Goal: Understand process/instructions: Learn how to perform a task or action

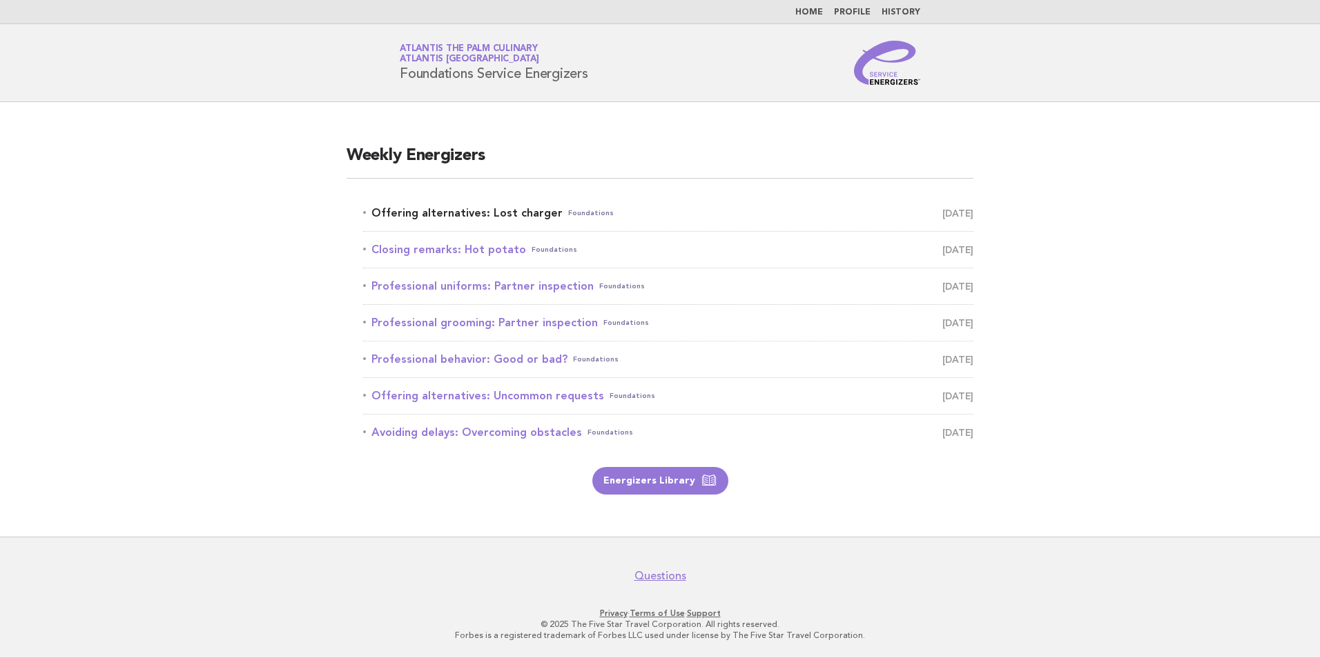
click at [524, 214] on link "Offering alternatives: Lost charger Foundations [DATE]" at bounding box center [668, 213] width 610 height 19
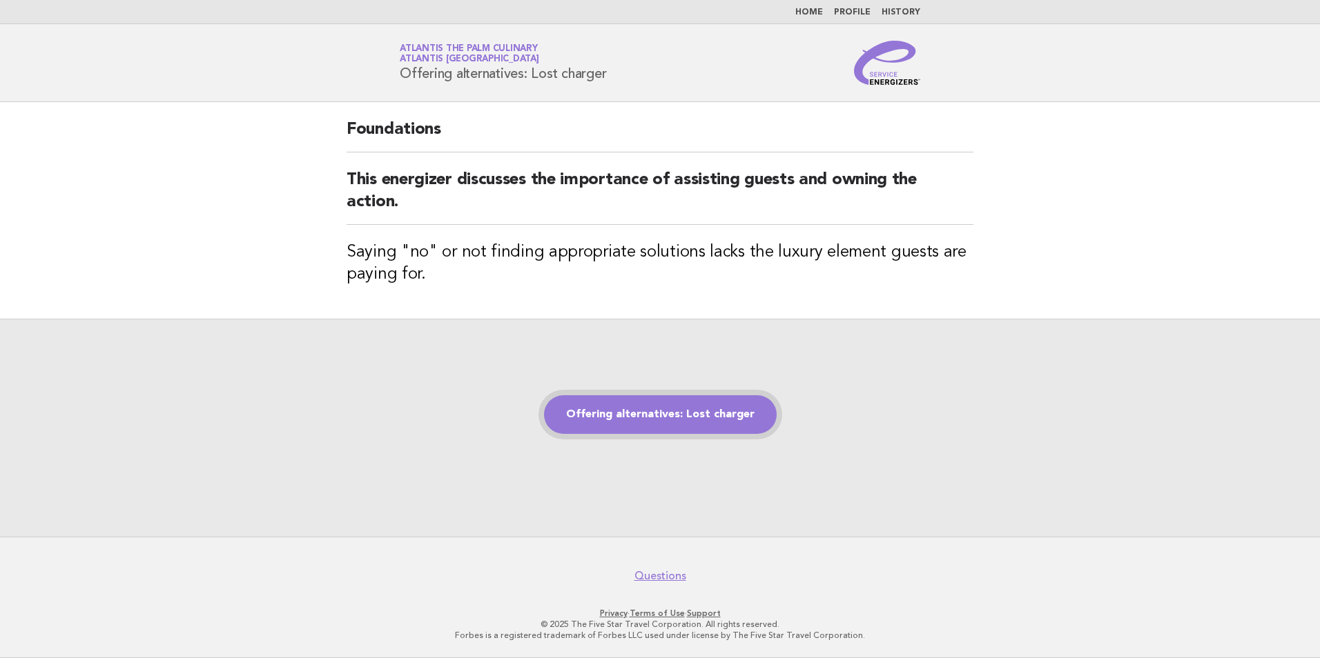
click at [643, 410] on link "Offering alternatives: Lost charger" at bounding box center [660, 414] width 233 height 39
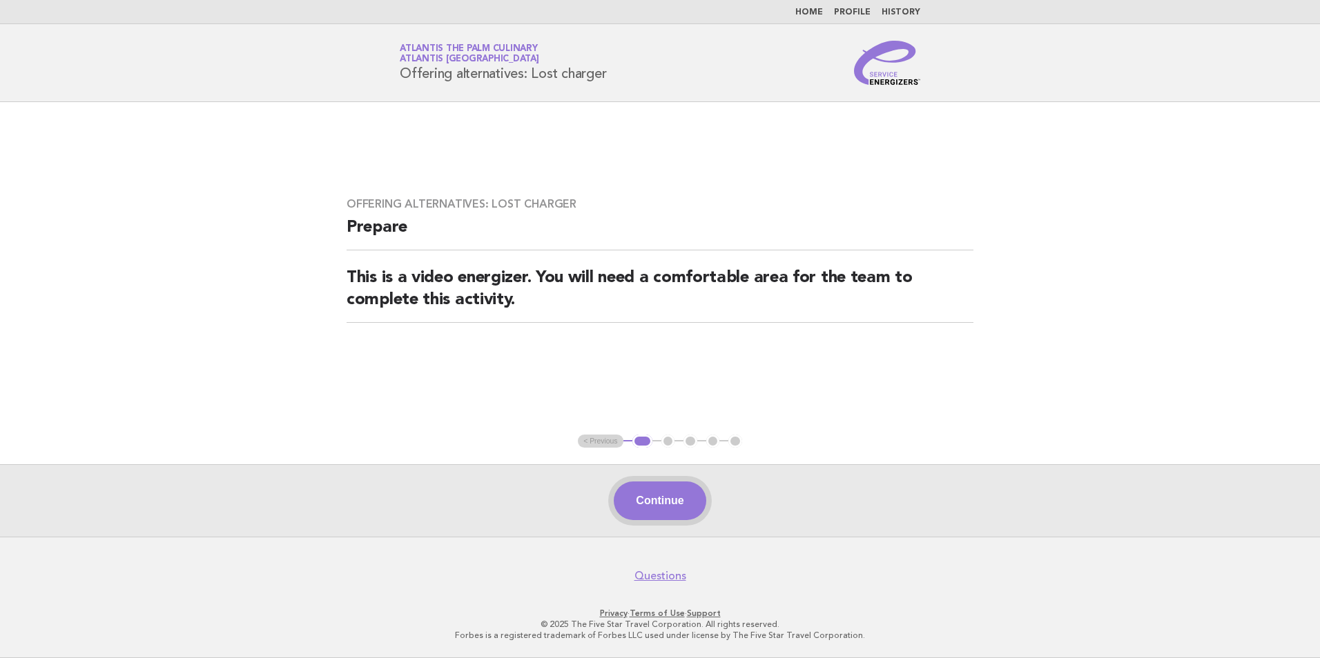
click at [647, 504] on button "Continue" at bounding box center [660, 501] width 92 height 39
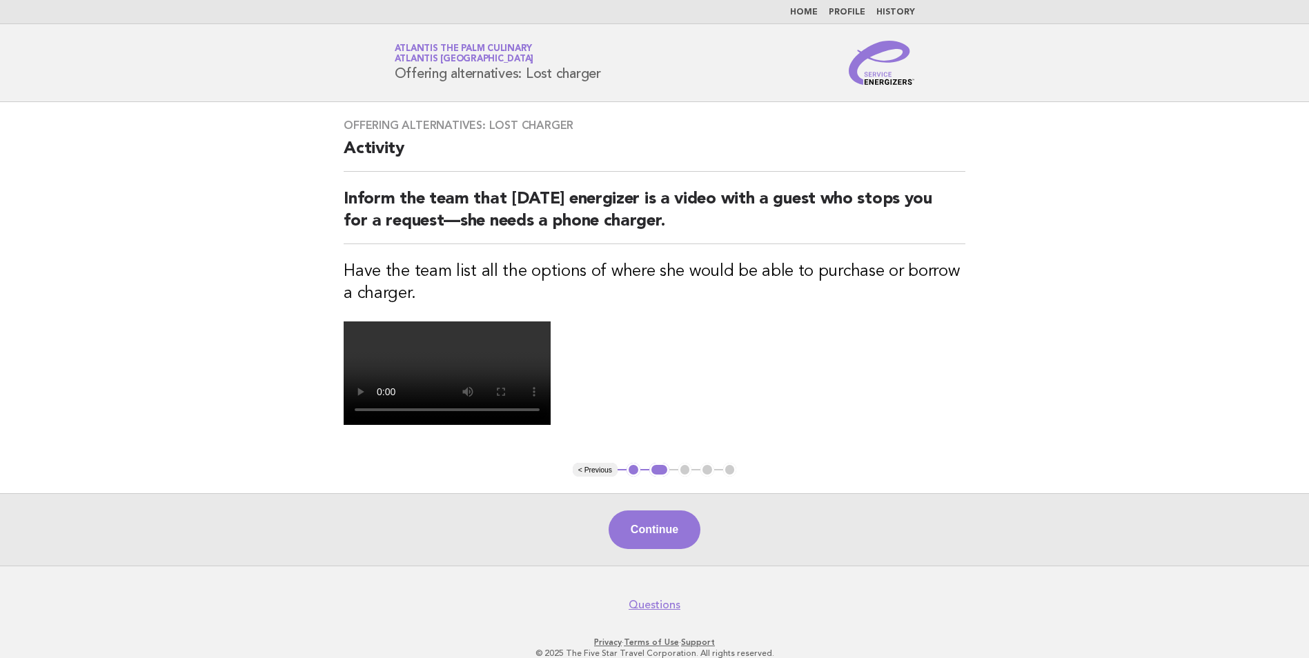
click at [551, 425] on video at bounding box center [447, 374] width 207 height 104
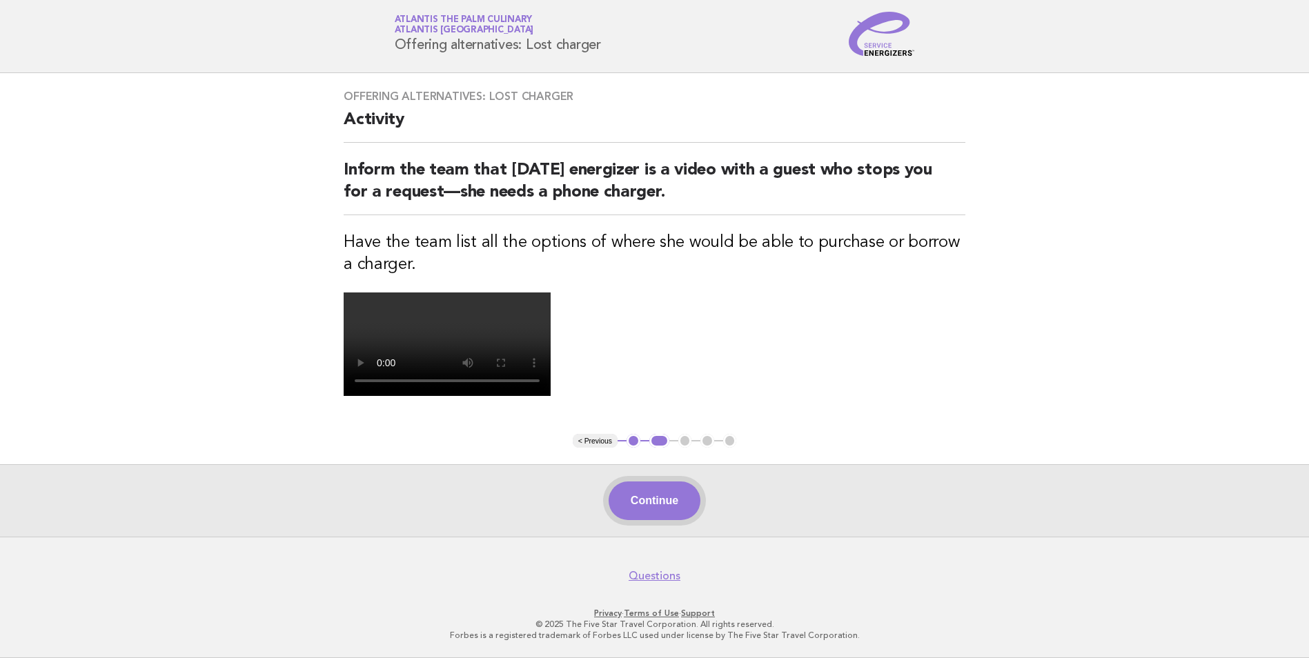
click at [687, 494] on button "Continue" at bounding box center [655, 501] width 92 height 39
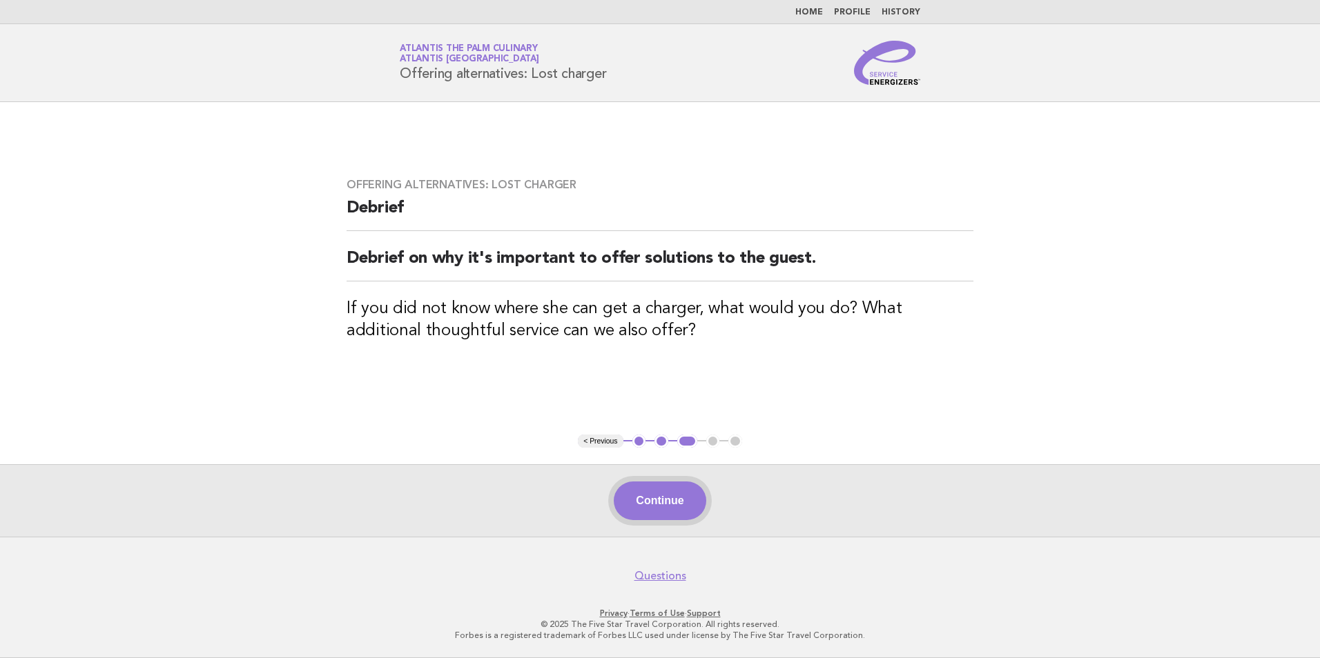
click at [671, 509] on button "Continue" at bounding box center [660, 501] width 92 height 39
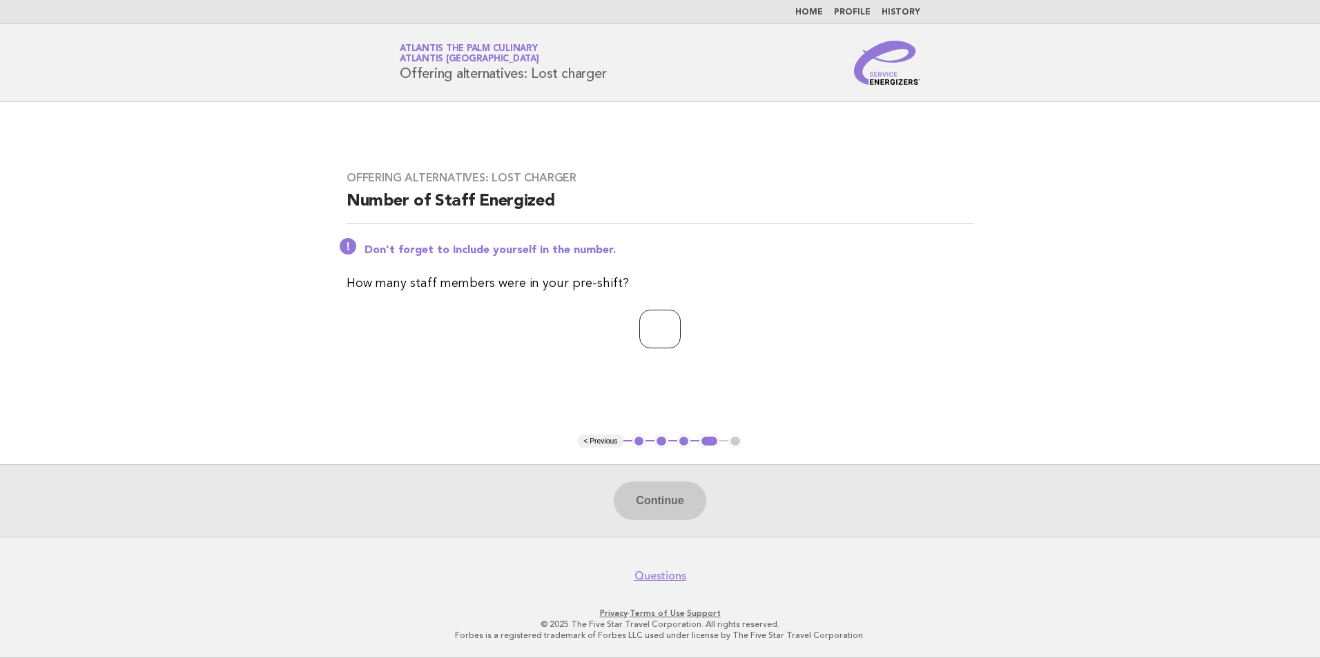
click at [652, 320] on input "number" at bounding box center [659, 329] width 41 height 39
type input "**"
click at [684, 505] on button "Continue" at bounding box center [660, 501] width 92 height 39
